Goal: Task Accomplishment & Management: Use online tool/utility

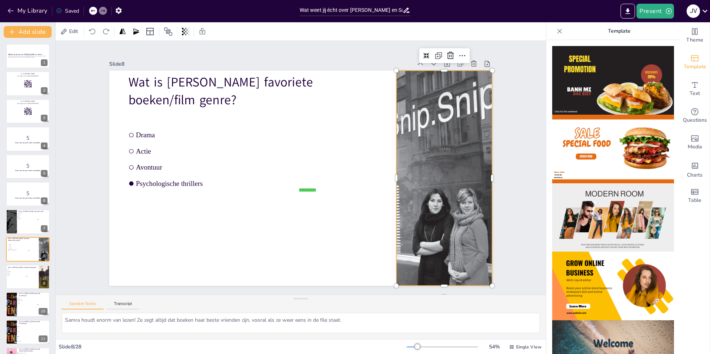
click at [430, 150] on div at bounding box center [445, 179] width 136 height 216
checkbox input "true"
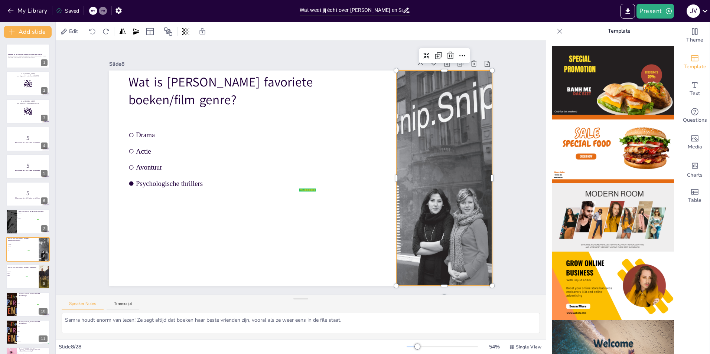
checkbox input "true"
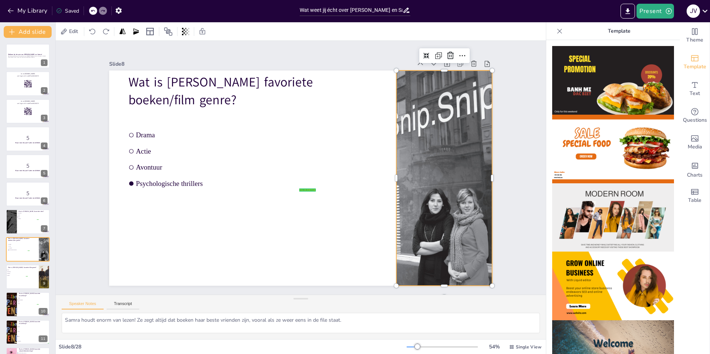
checkbox input "true"
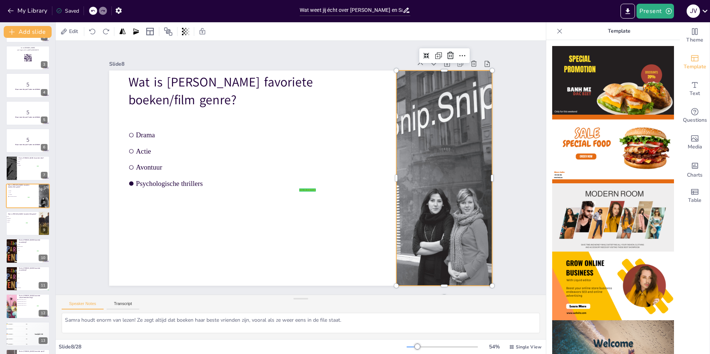
checkbox input "true"
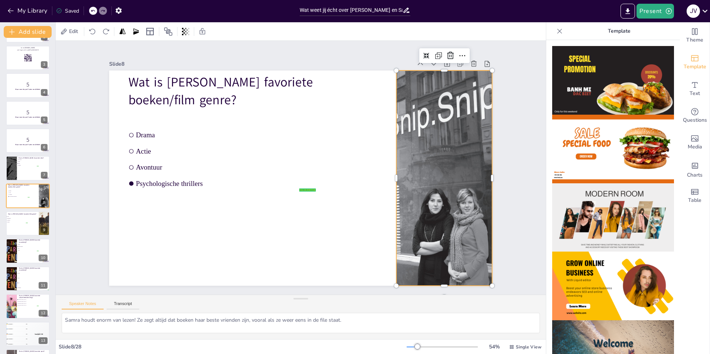
checkbox input "true"
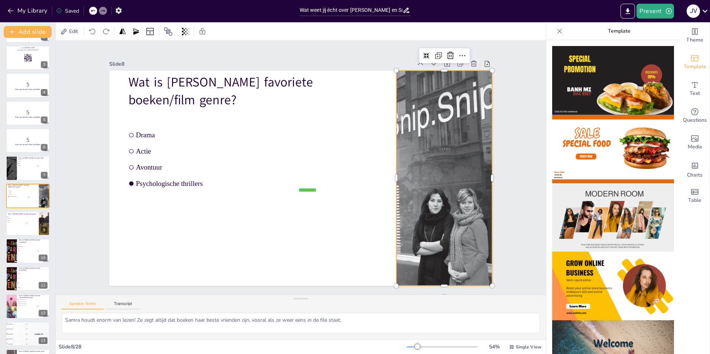
checkbox input "true"
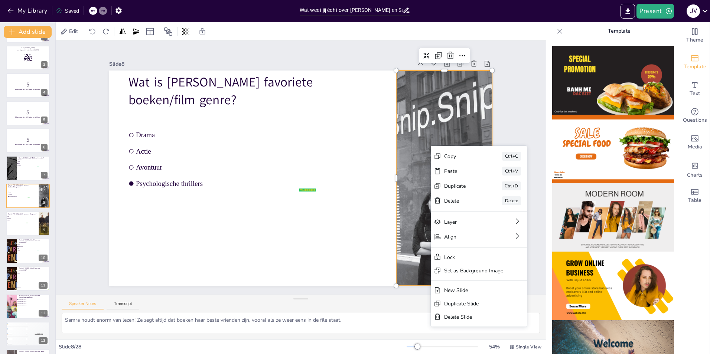
checkbox input "true"
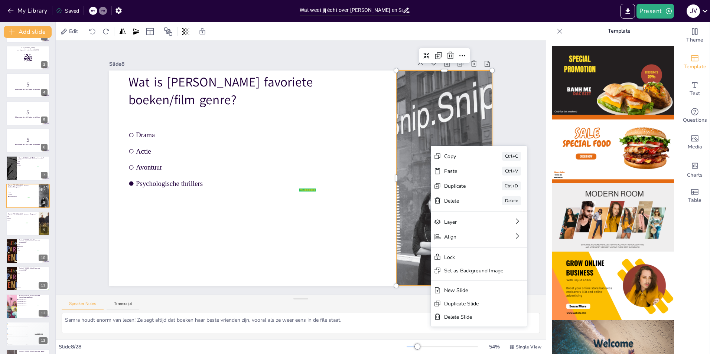
checkbox input "true"
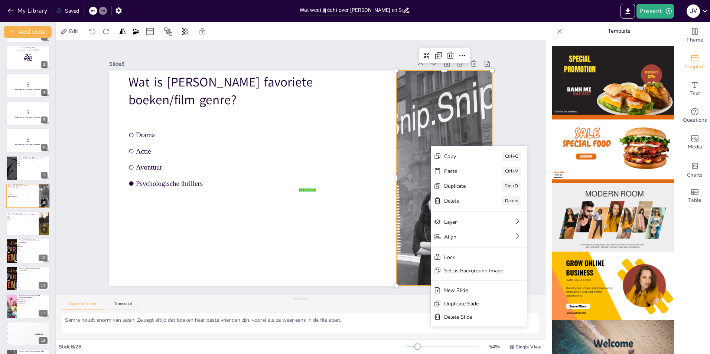
checkbox input "true"
click at [463, 204] on div "Delete" at bounding box center [462, 201] width 37 height 7
checkbox input "true"
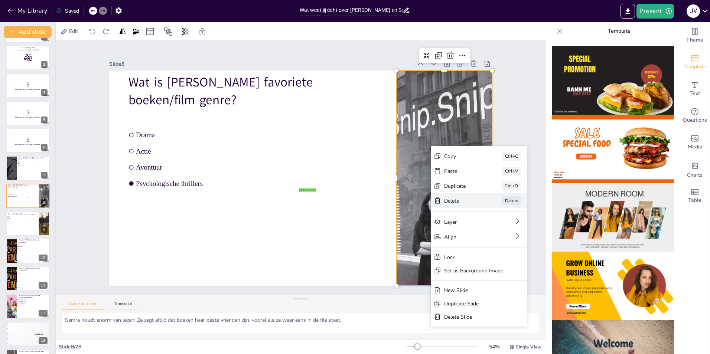
checkbox input "true"
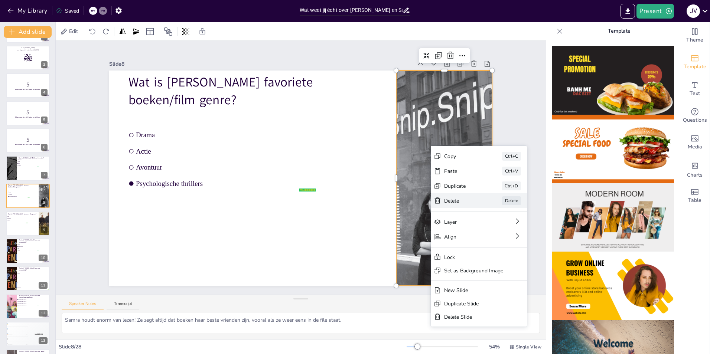
checkbox input "true"
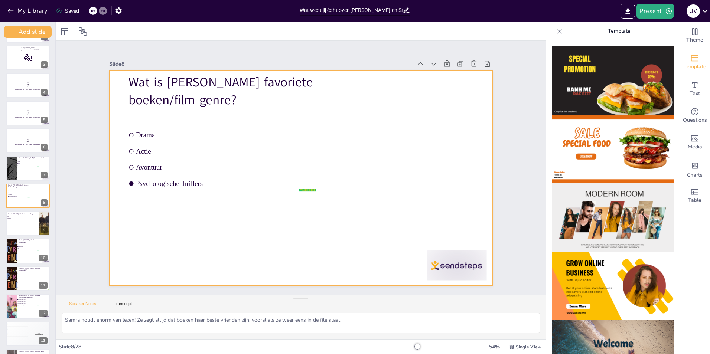
checkbox input "true"
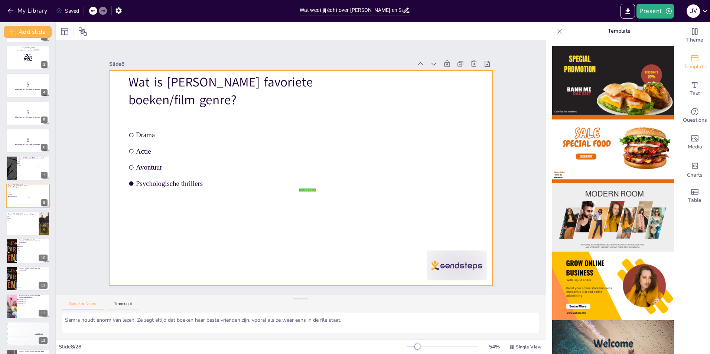
checkbox input "true"
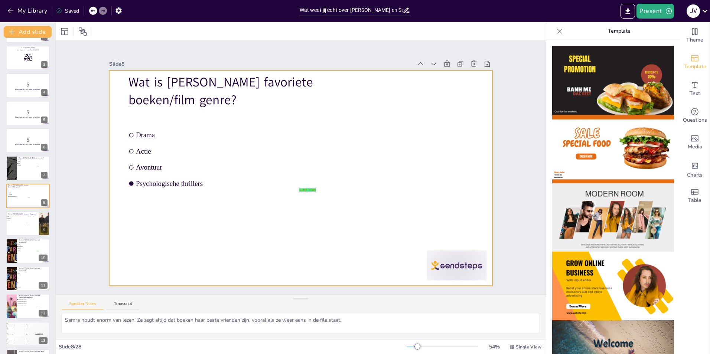
checkbox input "true"
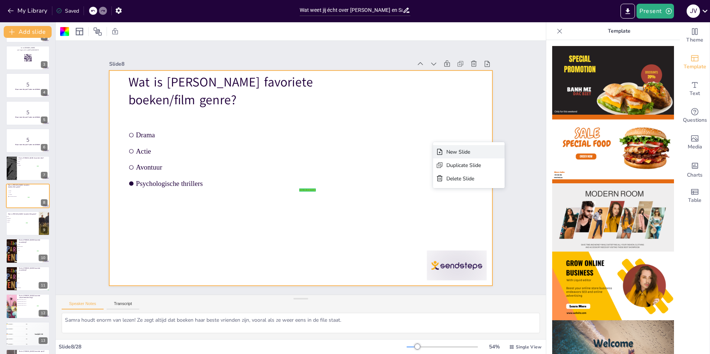
checkbox input "true"
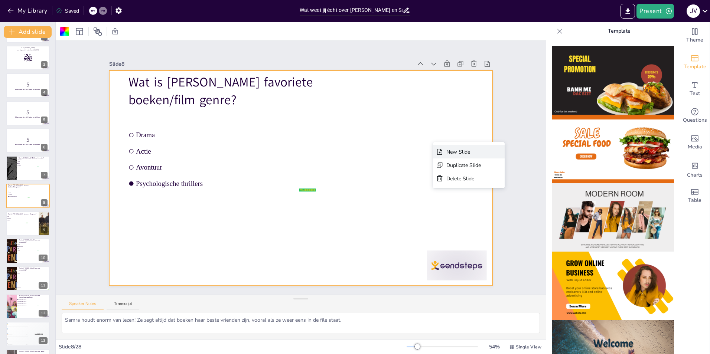
checkbox input "true"
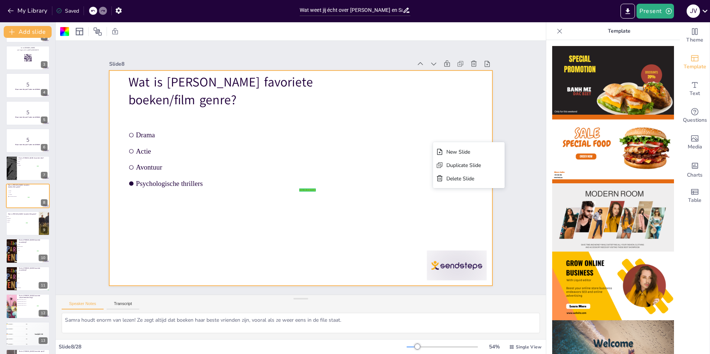
checkbox input "true"
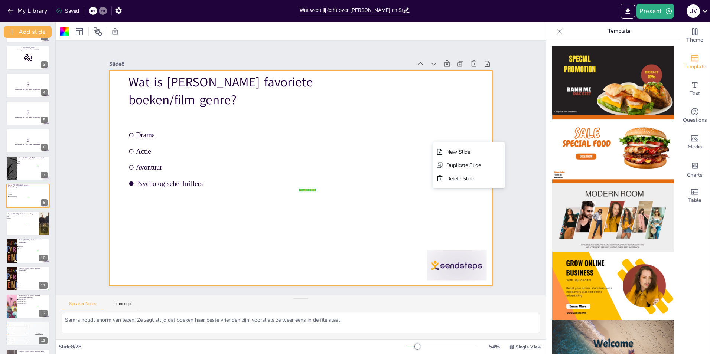
checkbox input "true"
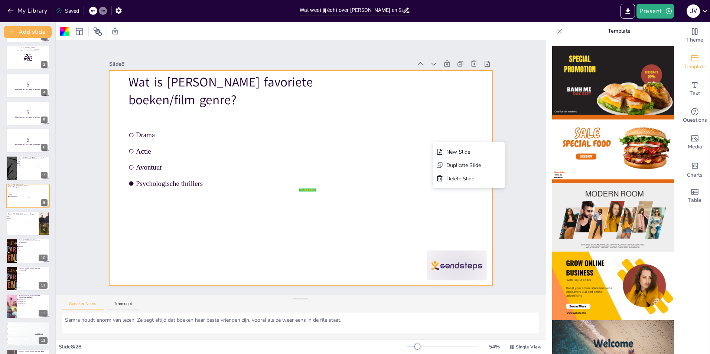
checkbox input "true"
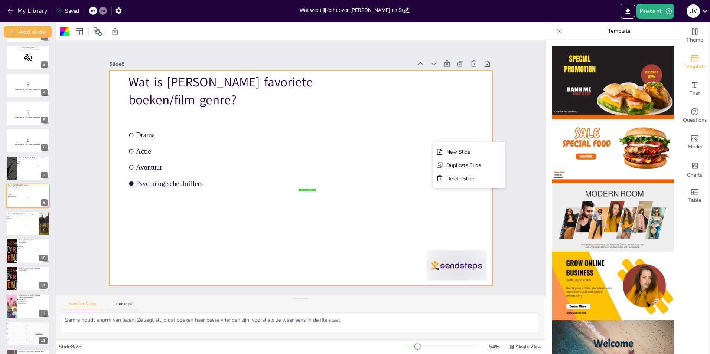
checkbox input "true"
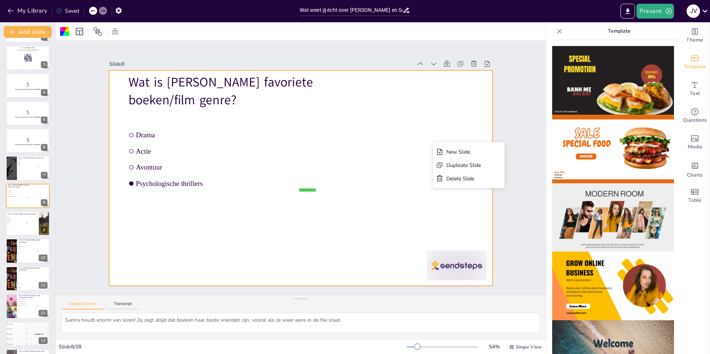
checkbox input "true"
click at [431, 130] on div at bounding box center [300, 179] width 383 height 216
checkbox input "true"
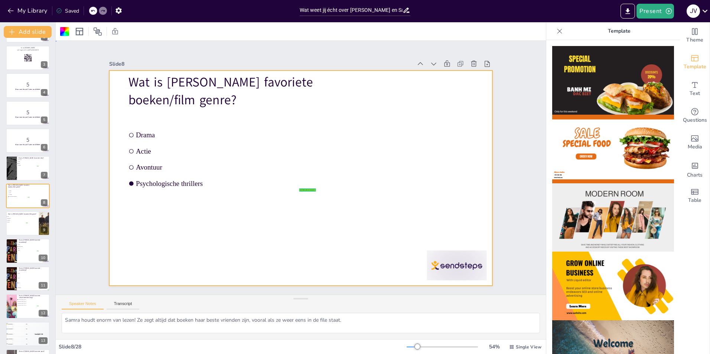
checkbox input "true"
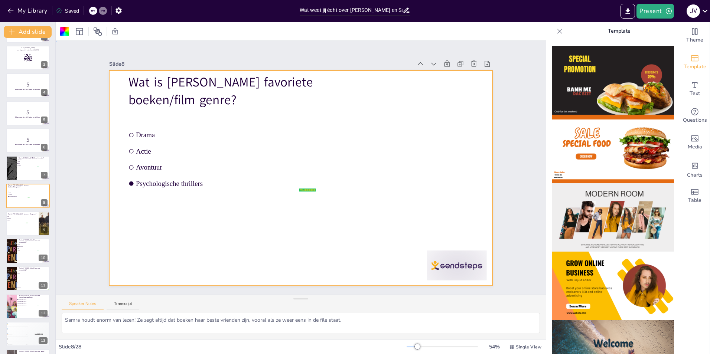
checkbox input "true"
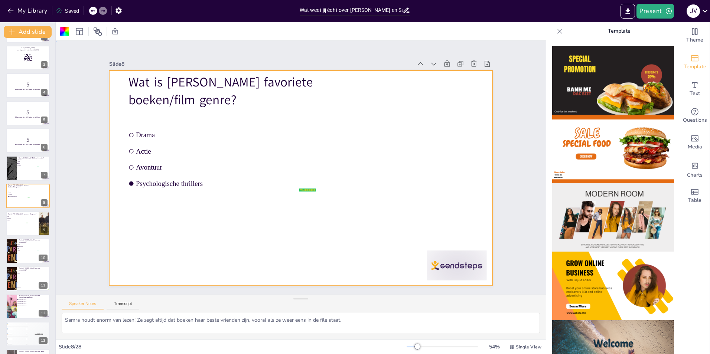
checkbox input "true"
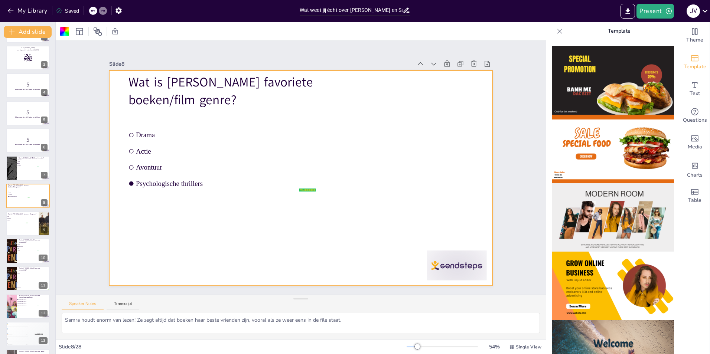
checkbox input "true"
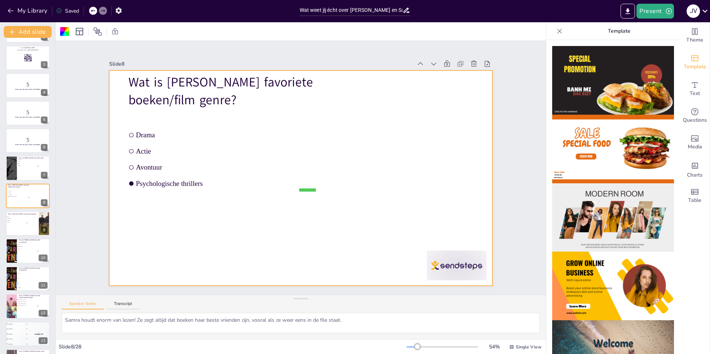
checkbox input "true"
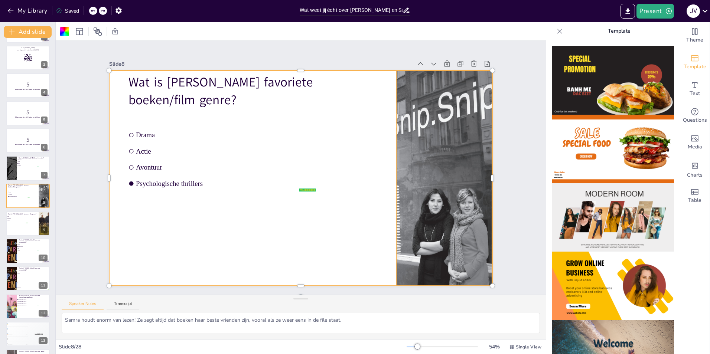
checkbox input "true"
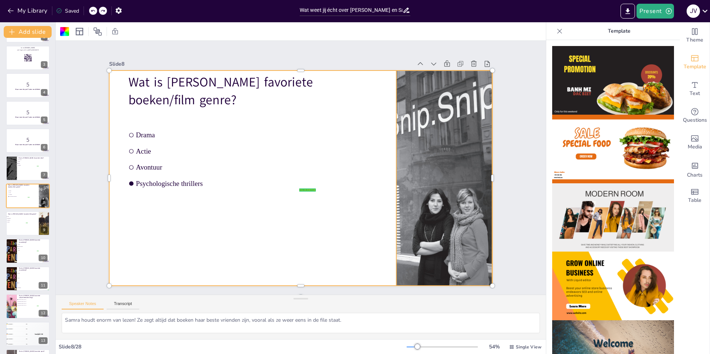
checkbox input "true"
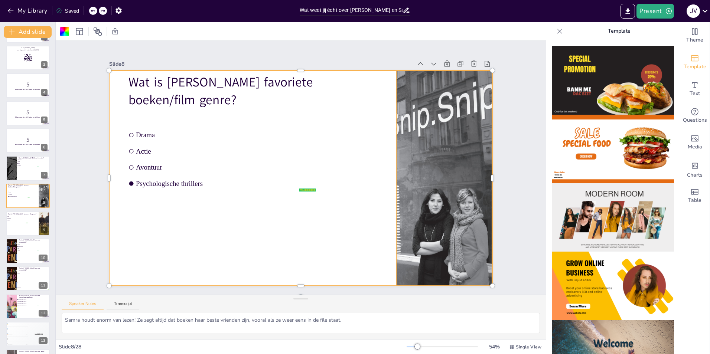
checkbox input "true"
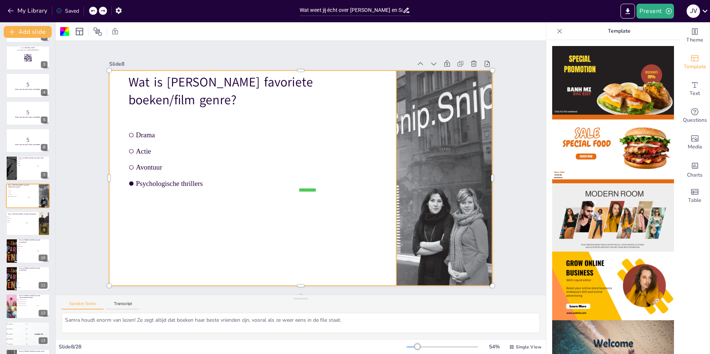
checkbox input "true"
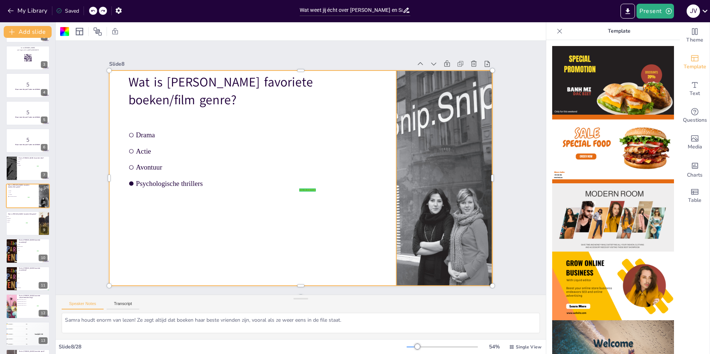
checkbox input "true"
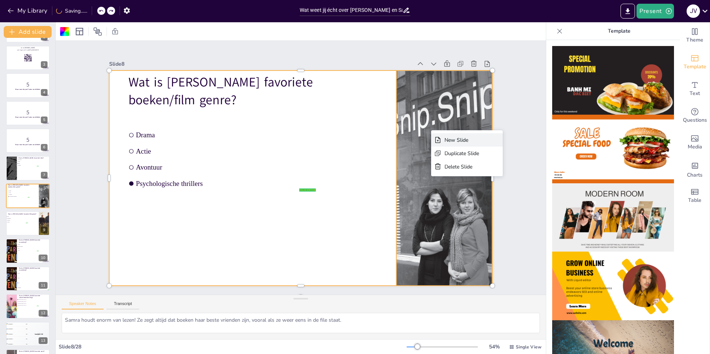
checkbox input "true"
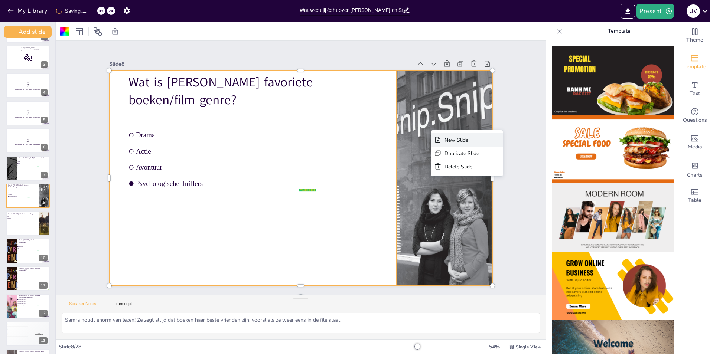
checkbox input "true"
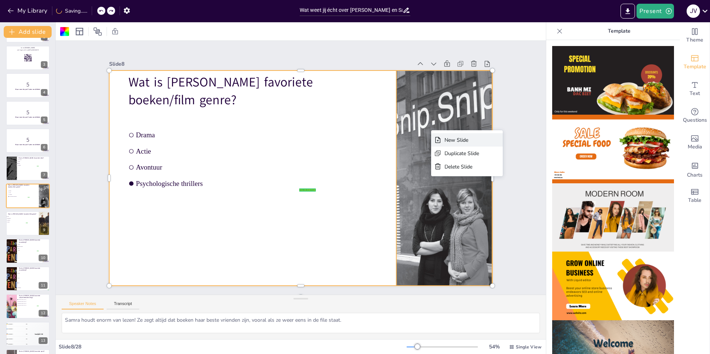
checkbox input "true"
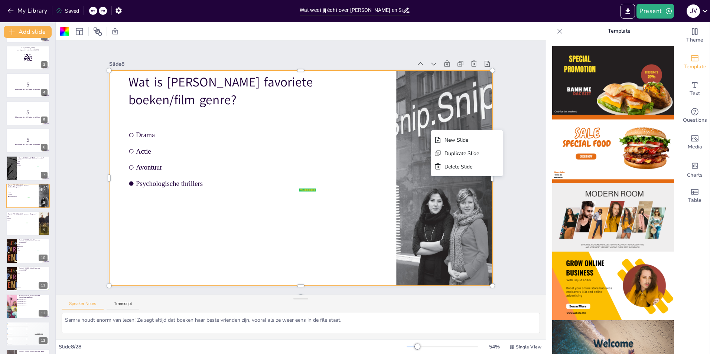
checkbox input "true"
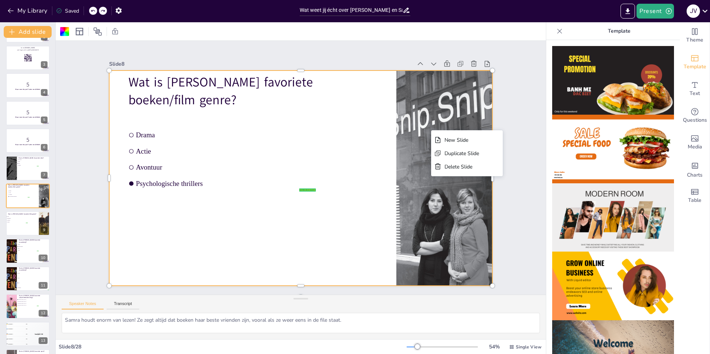
checkbox input "true"
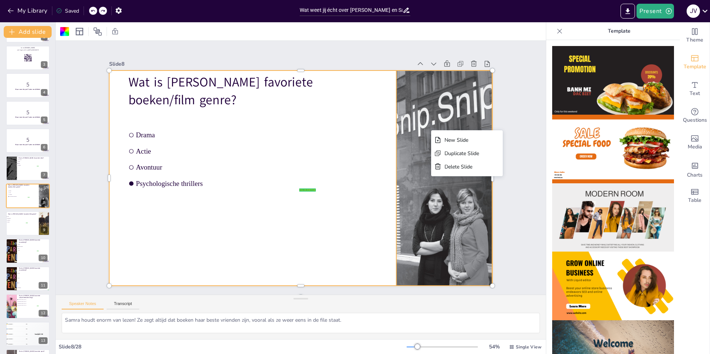
checkbox input "true"
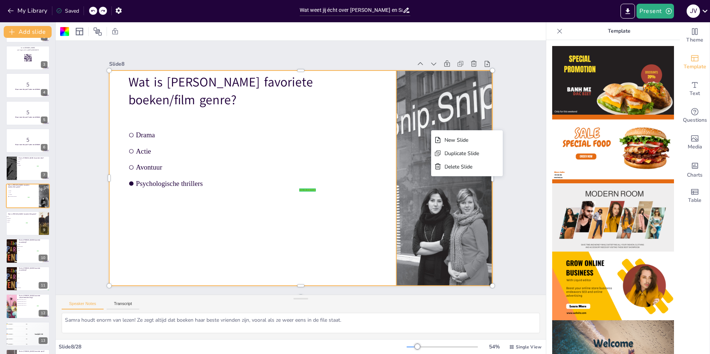
checkbox input "true"
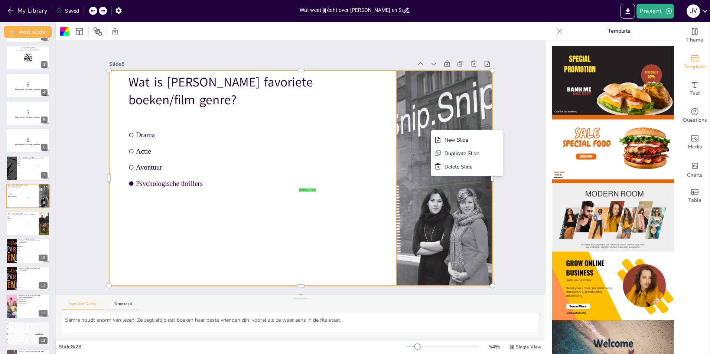
checkbox input "true"
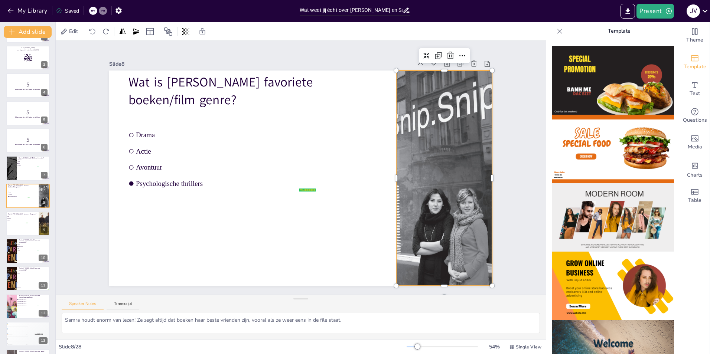
click at [423, 117] on div at bounding box center [445, 179] width 136 height 216
checkbox input "true"
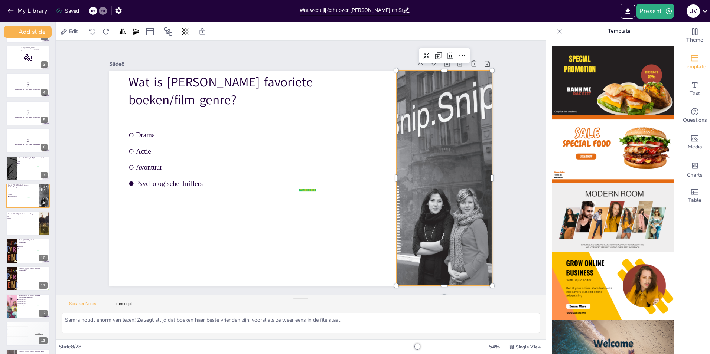
checkbox input "true"
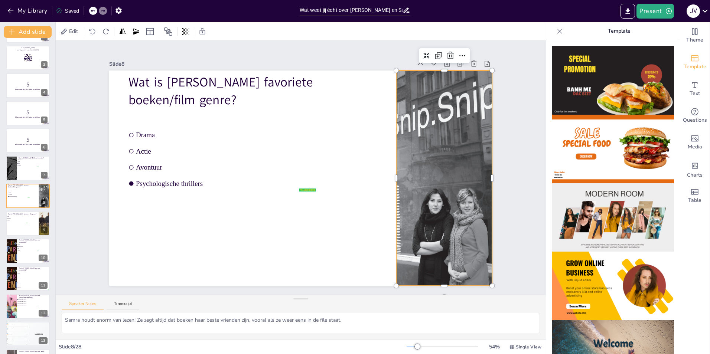
checkbox input "true"
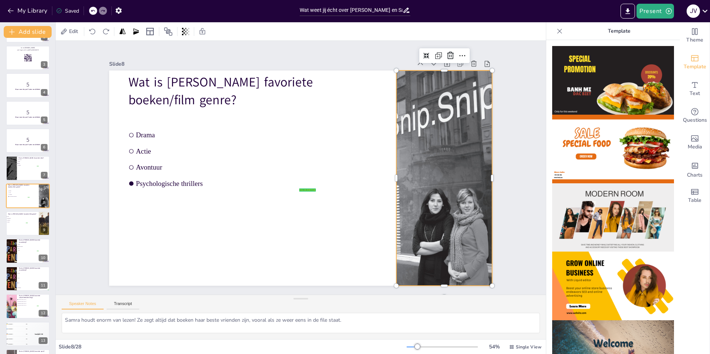
checkbox input "true"
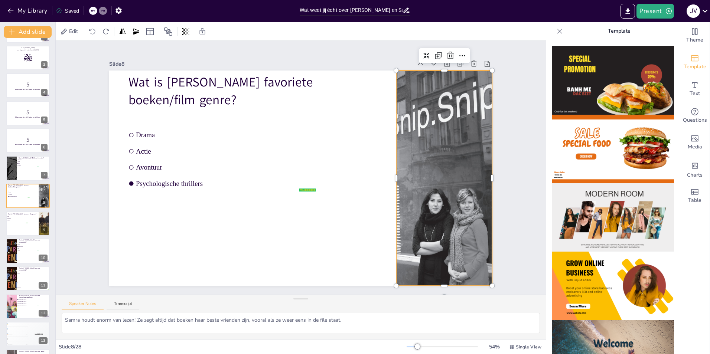
checkbox input "true"
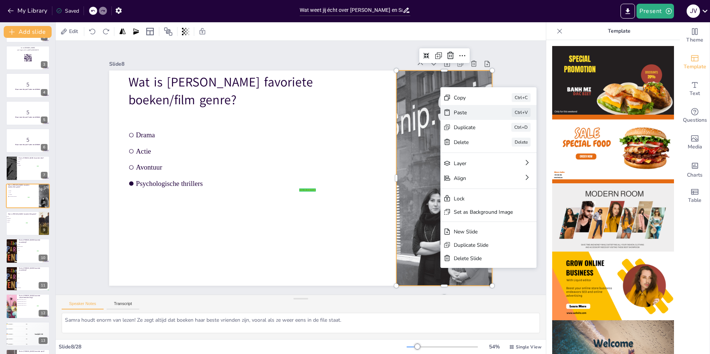
click at [466, 110] on div "Paste" at bounding box center [472, 112] width 37 height 7
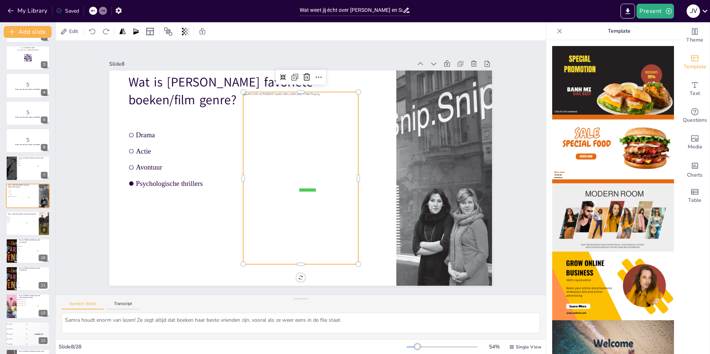
click at [339, 143] on div at bounding box center [300, 178] width 115 height 172
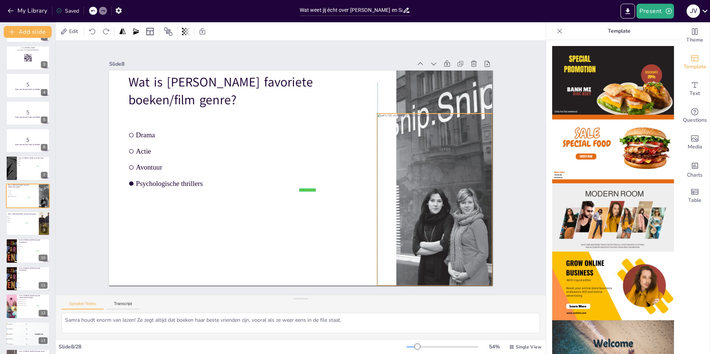
drag, startPoint x: 352, startPoint y: 176, endPoint x: 486, endPoint y: 195, distance: 135.6
click at [486, 195] on div at bounding box center [435, 200] width 115 height 172
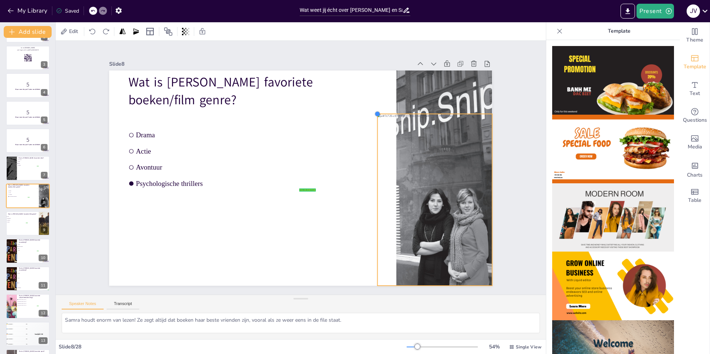
drag, startPoint x: 372, startPoint y: 112, endPoint x: 386, endPoint y: 112, distance: 14.5
click at [386, 112] on div "Wat is [PERSON_NAME] favoriete boeken/film genre? false | editor Drama Actie Av…" at bounding box center [300, 179] width 383 height 216
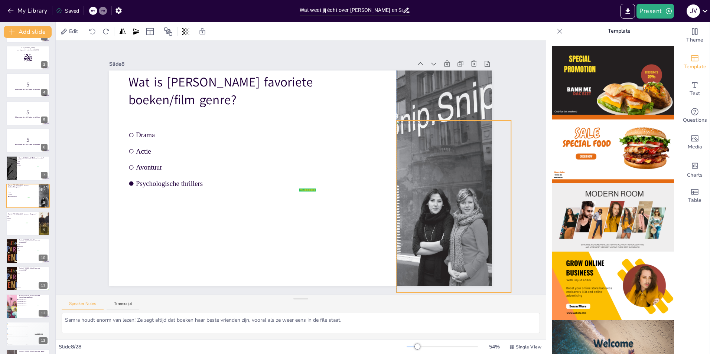
drag, startPoint x: 386, startPoint y: 112, endPoint x: 403, endPoint y: 119, distance: 18.0
click at [403, 121] on div at bounding box center [454, 207] width 115 height 172
drag, startPoint x: 448, startPoint y: 116, endPoint x: 439, endPoint y: 66, distance: 50.7
click at [439, 66] on div at bounding box center [454, 68] width 115 height 6
drag, startPoint x: 508, startPoint y: 178, endPoint x: 489, endPoint y: 174, distance: 19.0
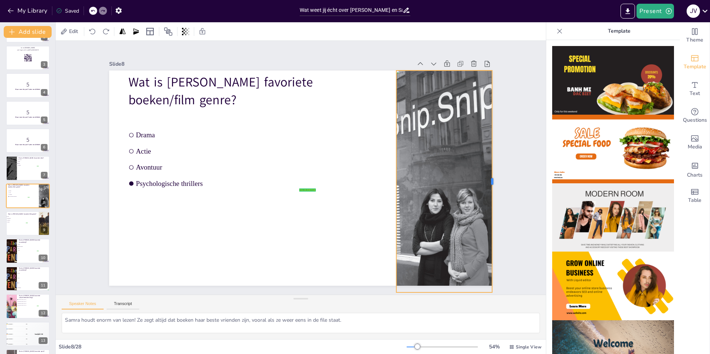
click at [493, 174] on div at bounding box center [496, 182] width 6 height 222
drag, startPoint x: 390, startPoint y: 178, endPoint x: 397, endPoint y: 165, distance: 14.5
click at [398, 165] on div at bounding box center [401, 182] width 6 height 222
drag, startPoint x: 421, startPoint y: 163, endPoint x: 418, endPoint y: 119, distance: 44.7
click at [418, 119] on div at bounding box center [488, 140] width 190 height 222
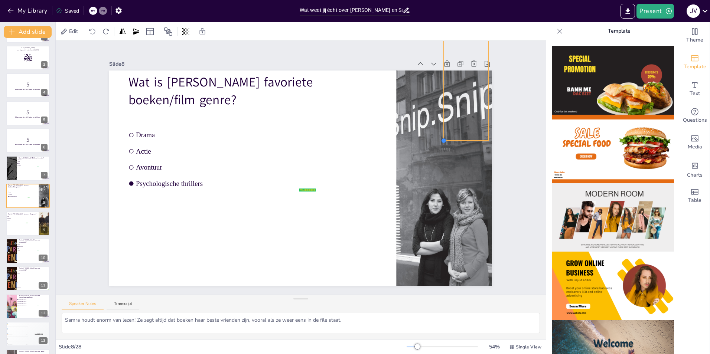
drag, startPoint x: 396, startPoint y: 249, endPoint x: 441, endPoint y: 132, distance: 125.7
click at [441, 139] on div at bounding box center [444, 141] width 6 height 6
drag, startPoint x: 447, startPoint y: 120, endPoint x: 409, endPoint y: 217, distance: 104.2
click at [409, 217] on div at bounding box center [449, 194] width 96 height 112
drag, startPoint x: 444, startPoint y: 135, endPoint x: 436, endPoint y: 128, distance: 10.9
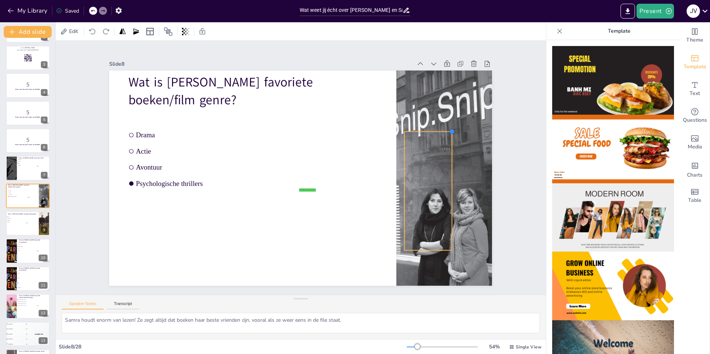
click at [436, 128] on div "Wat is [PERSON_NAME] favoriete boeken/film genre? false | editor Drama Actie Av…" at bounding box center [300, 179] width 383 height 216
drag, startPoint x: 447, startPoint y: 188, endPoint x: 488, endPoint y: 190, distance: 40.6
click at [493, 190] on div at bounding box center [496, 191] width 6 height 119
drag, startPoint x: 399, startPoint y: 190, endPoint x: 394, endPoint y: 189, distance: 4.9
click at [394, 71] on div "Wat is [PERSON_NAME] favoriete boeken/film genre? false | editor Drama Actie Av…" at bounding box center [300, 71] width 383 height 0
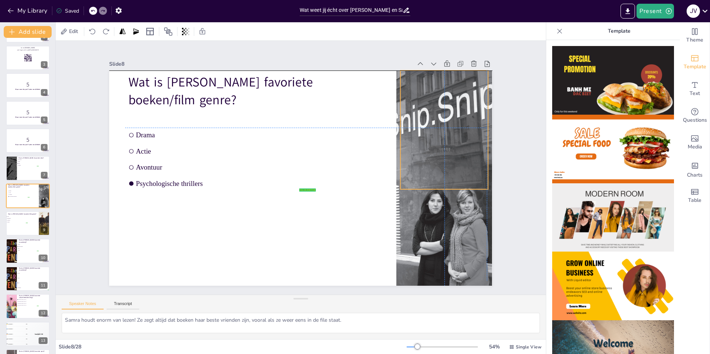
drag, startPoint x: 440, startPoint y: 130, endPoint x: 438, endPoint y: 68, distance: 62.8
click at [438, 71] on div "Wat is [PERSON_NAME] favoriete boeken/film genre? false | editor Drama Actie Av…" at bounding box center [300, 179] width 383 height 216
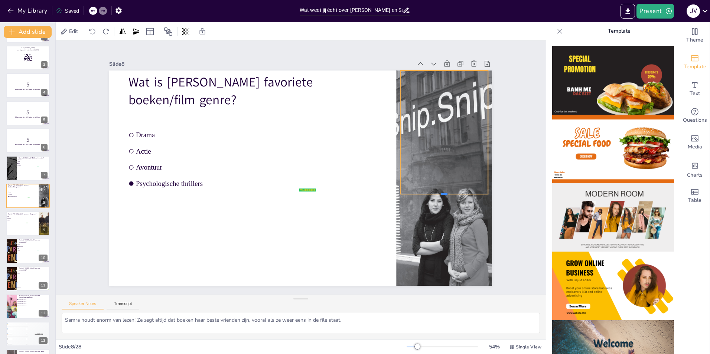
drag, startPoint x: 427, startPoint y: 191, endPoint x: 417, endPoint y: 191, distance: 10.8
drag, startPoint x: 396, startPoint y: 131, endPoint x: 390, endPoint y: 131, distance: 5.9
click at [390, 71] on div "Wat is [PERSON_NAME] favoriete boeken/film genre? false | editor Drama Actie Av…" at bounding box center [300, 71] width 383 height 0
click at [418, 249] on div at bounding box center [445, 179] width 136 height 216
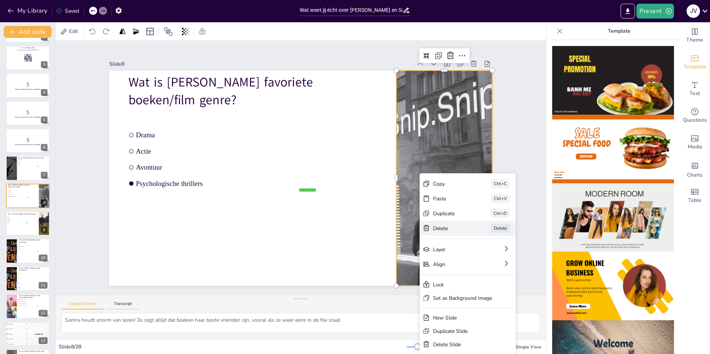
click at [450, 231] on div "Delete" at bounding box center [451, 228] width 37 height 7
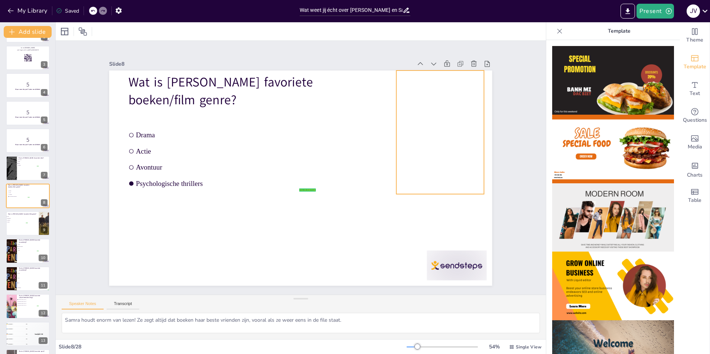
click at [434, 146] on div at bounding box center [446, 133] width 107 height 124
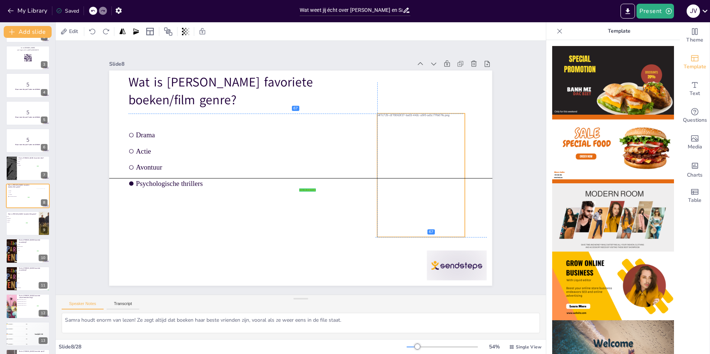
drag, startPoint x: 451, startPoint y: 135, endPoint x: 430, endPoint y: 178, distance: 48.0
click at [430, 178] on div at bounding box center [427, 176] width 107 height 124
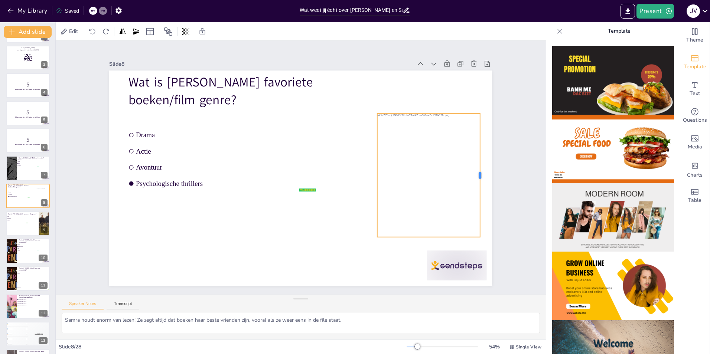
drag, startPoint x: 460, startPoint y: 174, endPoint x: 476, endPoint y: 175, distance: 15.3
click at [480, 175] on div at bounding box center [483, 176] width 6 height 124
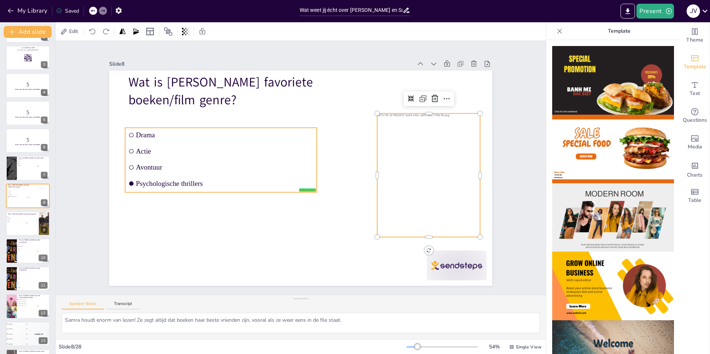
click at [302, 186] on li "Psychologische thrillers" at bounding box center [221, 183] width 192 height 14
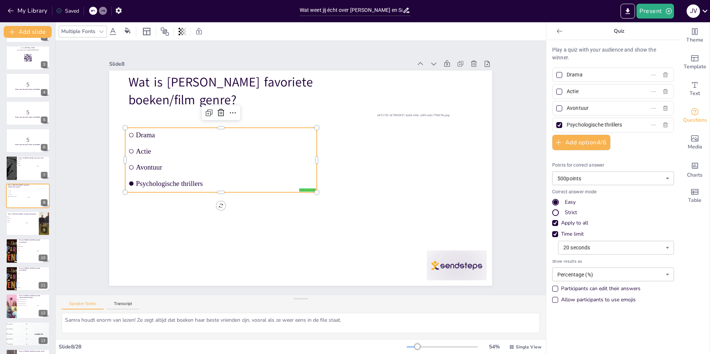
click at [302, 186] on li "Psychologische thrillers" at bounding box center [221, 183] width 192 height 14
click at [306, 187] on li "Psychologische thrillers" at bounding box center [221, 183] width 192 height 14
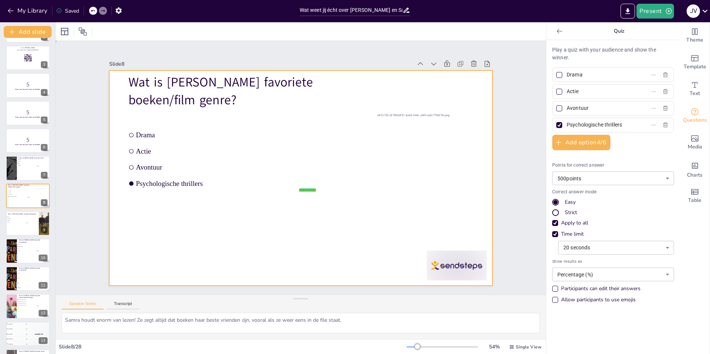
click at [248, 236] on div at bounding box center [300, 179] width 383 height 216
click at [75, 11] on div "Saved" at bounding box center [67, 10] width 23 height 7
click at [22, 9] on button "My Library" at bounding box center [28, 11] width 45 height 12
